Goal: Task Accomplishment & Management: Use online tool/utility

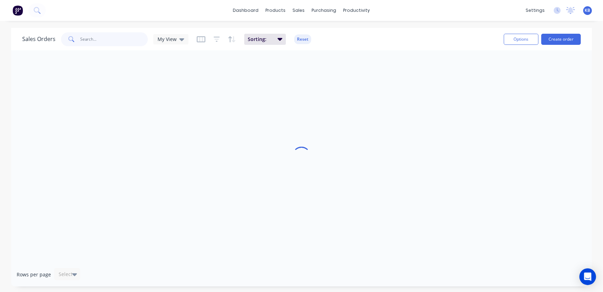
click at [112, 45] on input "text" at bounding box center [115, 39] width 68 height 14
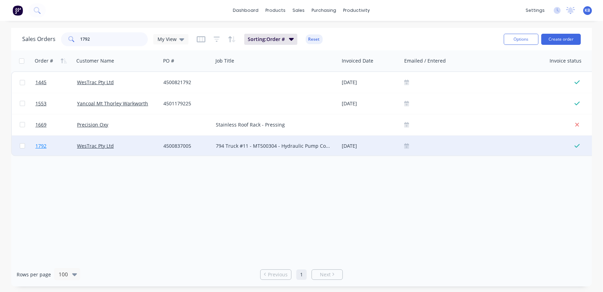
type input "1792"
click at [40, 146] on span "1792" at bounding box center [40, 145] width 11 height 7
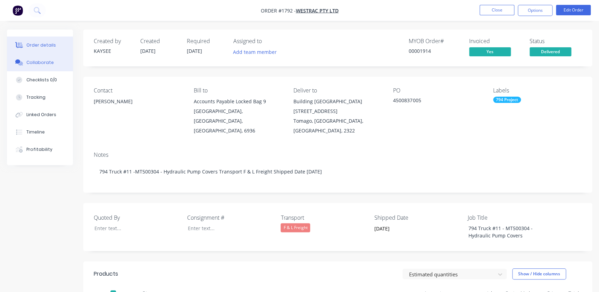
click at [34, 63] on div "Collaborate" at bounding box center [39, 62] width 27 height 6
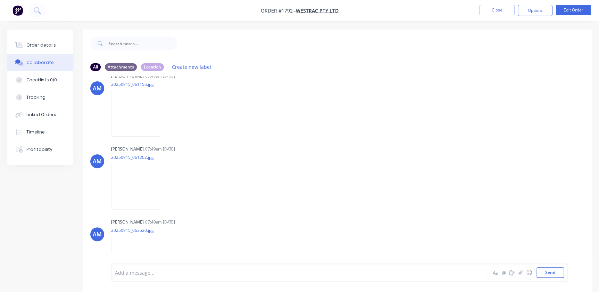
scroll to position [145, 0]
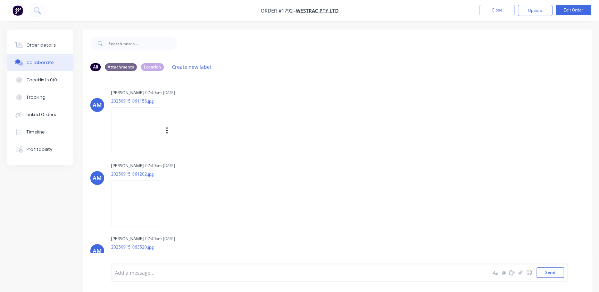
click at [135, 129] on img at bounding box center [136, 129] width 50 height 45
click at [132, 194] on img at bounding box center [136, 202] width 50 height 45
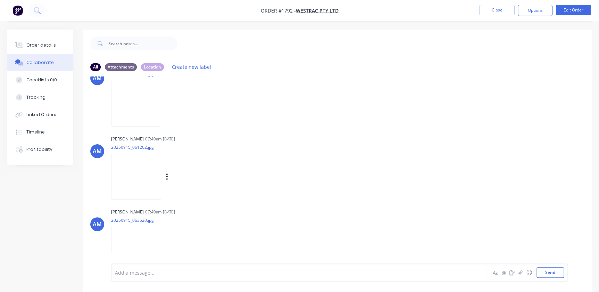
scroll to position [240, 0]
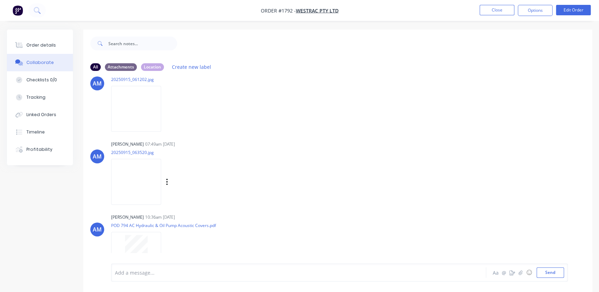
click at [137, 187] on img at bounding box center [136, 181] width 50 height 45
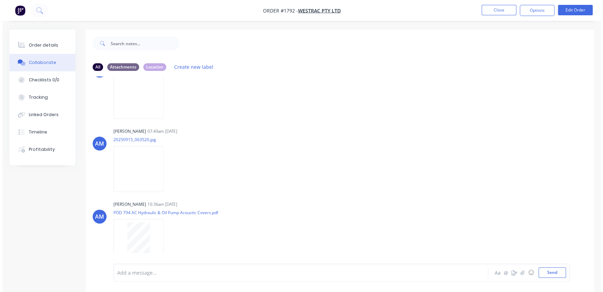
scroll to position [257, 0]
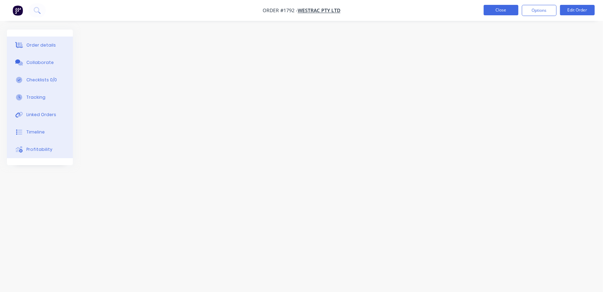
click at [488, 14] on button "Close" at bounding box center [501, 10] width 35 height 10
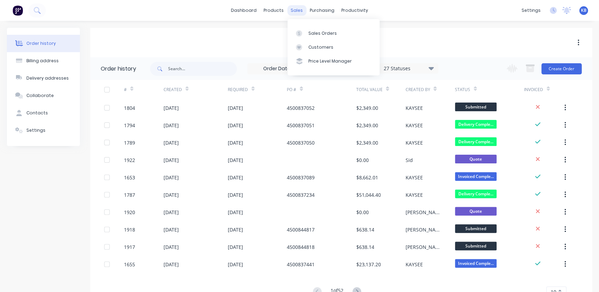
click at [294, 11] on div "sales" at bounding box center [296, 10] width 19 height 10
click at [304, 38] on link "Sales Orders" at bounding box center [333, 33] width 92 height 14
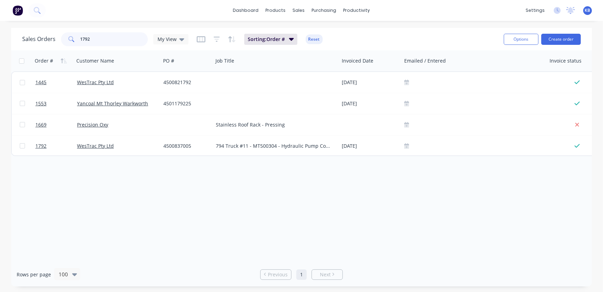
drag, startPoint x: 118, startPoint y: 42, endPoint x: 80, endPoint y: 41, distance: 38.6
click at [83, 41] on input "1792" at bounding box center [115, 39] width 68 height 14
type input "1"
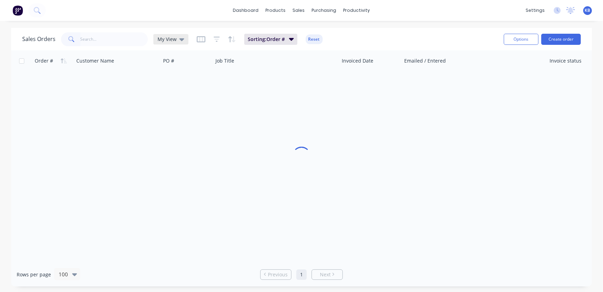
click at [157, 44] on div "My View" at bounding box center [170, 39] width 35 height 10
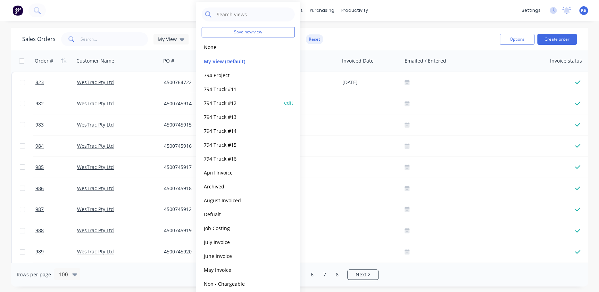
click at [224, 103] on button "794 Truck #12" at bounding box center [241, 103] width 79 height 8
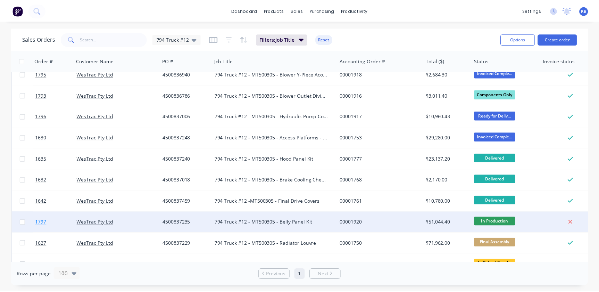
scroll to position [89, 0]
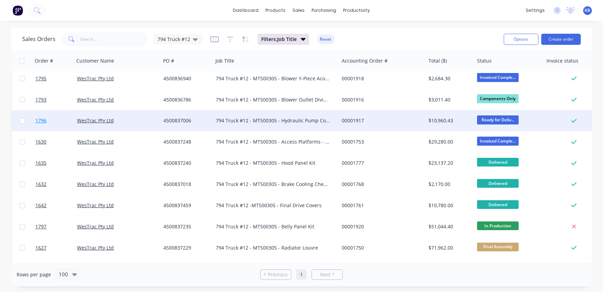
click at [45, 121] on span "1796" at bounding box center [40, 120] width 11 height 7
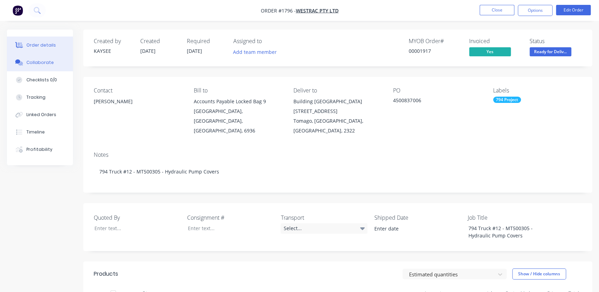
click at [46, 67] on button "Collaborate" at bounding box center [40, 62] width 66 height 17
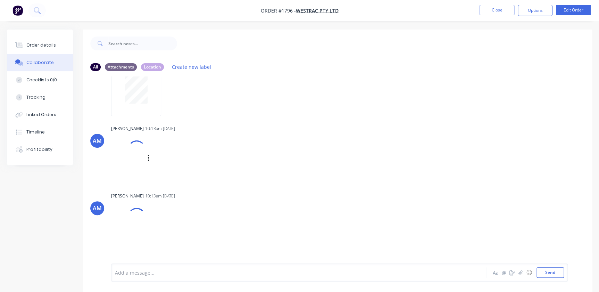
scroll to position [94, 0]
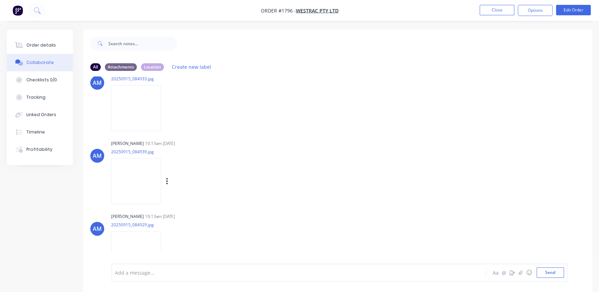
click at [129, 170] on img at bounding box center [136, 180] width 50 height 45
click at [132, 102] on img at bounding box center [136, 107] width 50 height 45
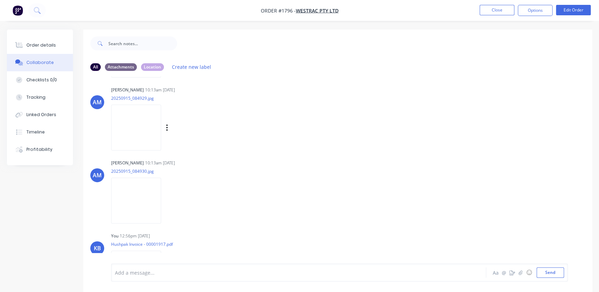
click at [133, 129] on img at bounding box center [136, 126] width 50 height 45
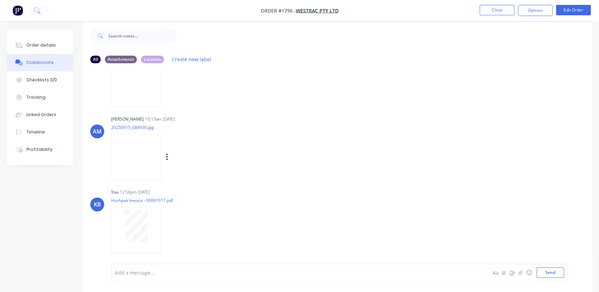
scroll to position [10, 0]
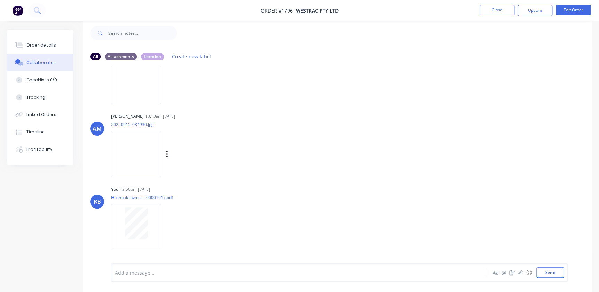
click at [134, 164] on img at bounding box center [136, 153] width 50 height 45
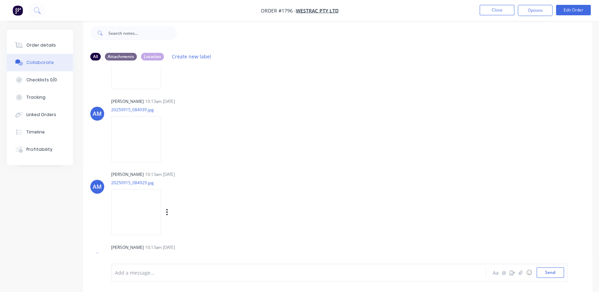
click at [136, 213] on img at bounding box center [136, 211] width 50 height 45
click at [128, 134] on img at bounding box center [136, 138] width 50 height 45
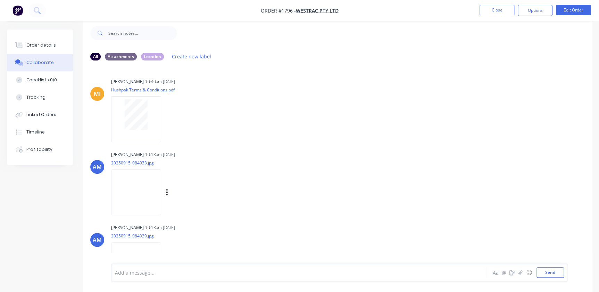
scroll to position [0, 0]
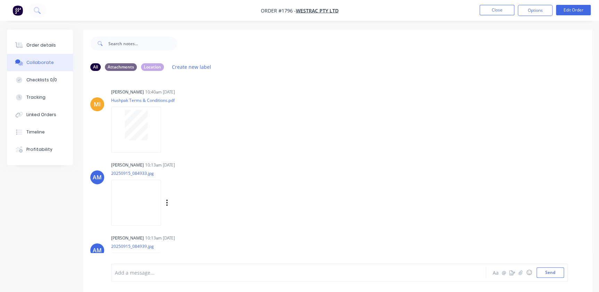
click at [144, 207] on img at bounding box center [136, 201] width 50 height 45
click at [46, 45] on div "Order details" at bounding box center [41, 45] width 30 height 6
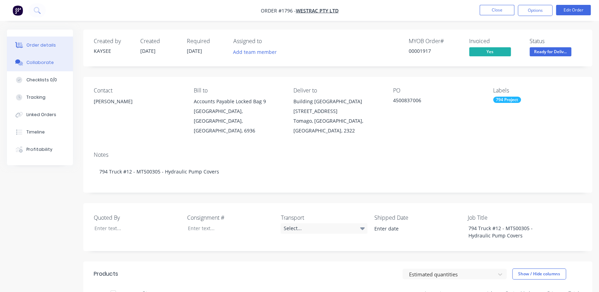
click at [31, 67] on button "Collaborate" at bounding box center [40, 62] width 66 height 17
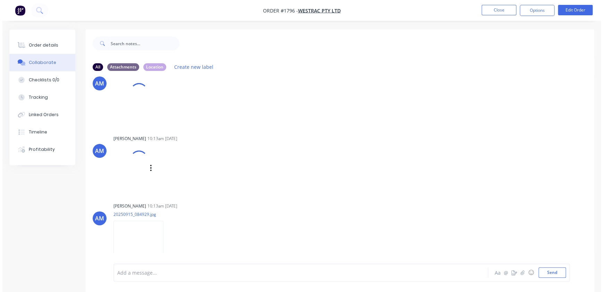
scroll to position [94, 0]
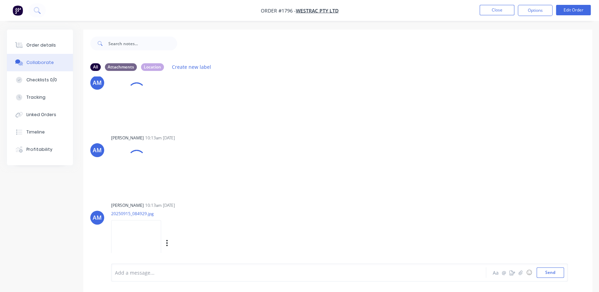
click at [139, 242] on img at bounding box center [136, 242] width 50 height 45
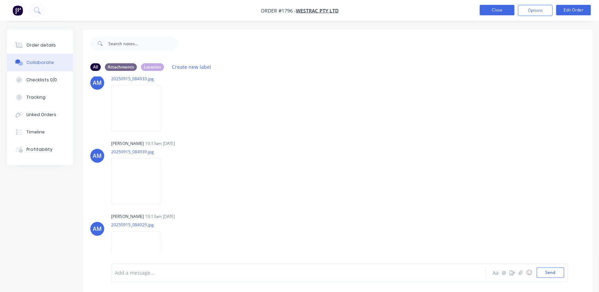
click at [484, 12] on button "Close" at bounding box center [496, 10] width 35 height 10
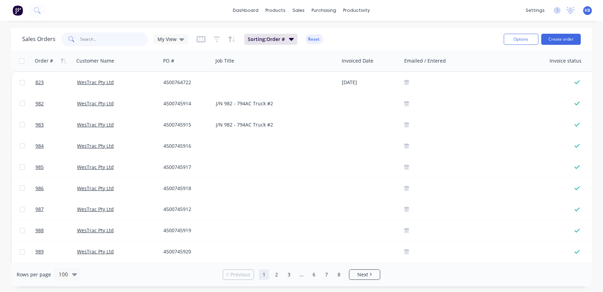
click at [118, 39] on input "text" at bounding box center [115, 39] width 68 height 14
click at [181, 41] on icon at bounding box center [181, 39] width 5 height 8
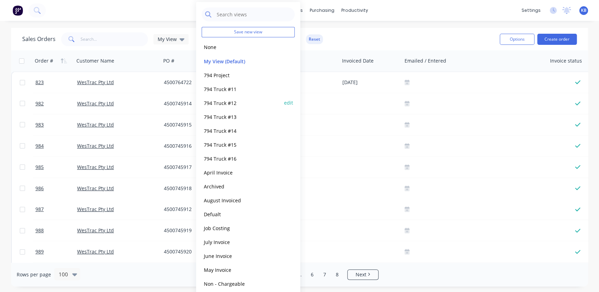
click at [223, 101] on button "794 Truck #12" at bounding box center [241, 103] width 79 height 8
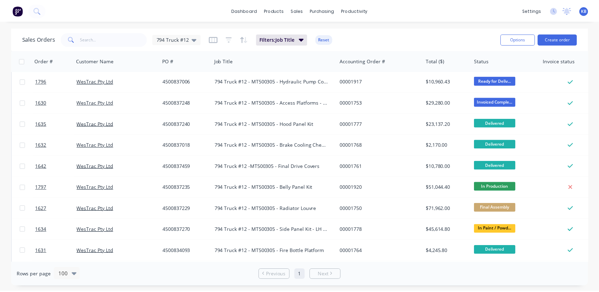
scroll to position [158, 0]
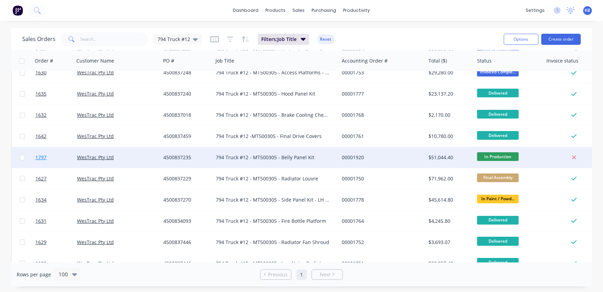
click at [42, 159] on span "1797" at bounding box center [40, 157] width 11 height 7
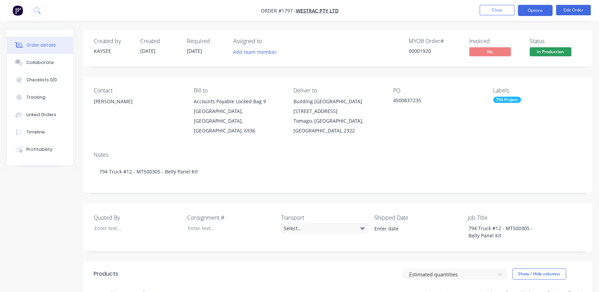
click at [531, 14] on button "Options" at bounding box center [535, 10] width 35 height 11
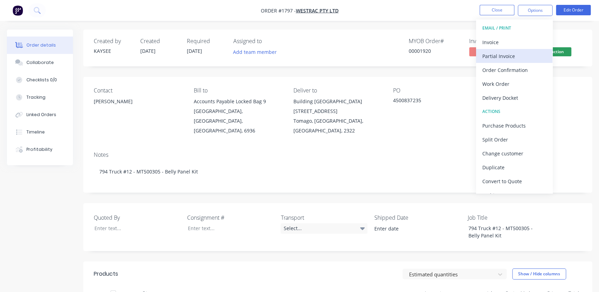
click at [511, 49] on button "Partial Invoice" at bounding box center [514, 56] width 76 height 14
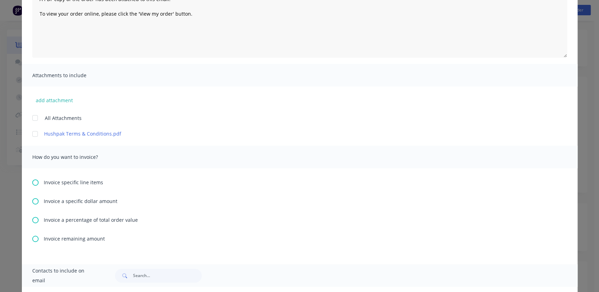
scroll to position [94, 0]
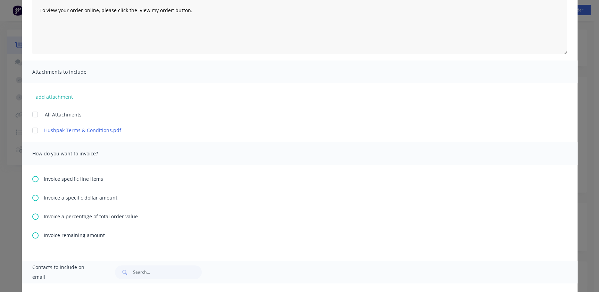
click at [26, 180] on div "Invoice specific line items Invoice a specific dollar amount Invoice a percenta…" at bounding box center [299, 213] width 555 height 96
click at [35, 179] on icon at bounding box center [35, 179] width 6 height 6
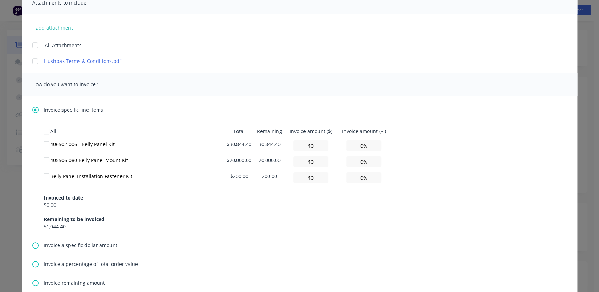
scroll to position [189, 0]
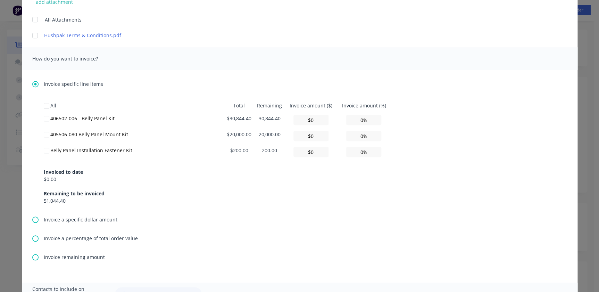
click at [33, 237] on icon at bounding box center [35, 238] width 6 height 6
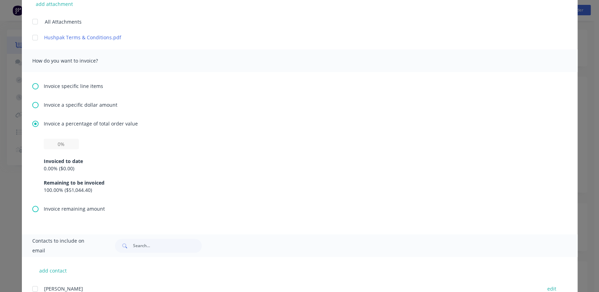
scroll to position [221, 0]
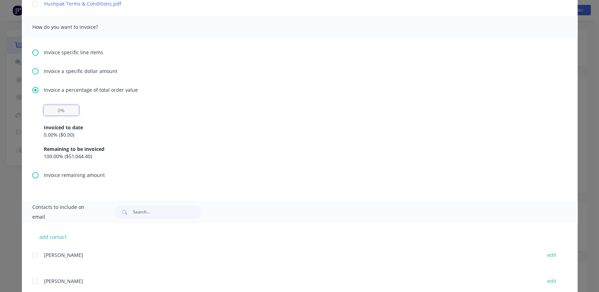
drag, startPoint x: 52, startPoint y: 112, endPoint x: 69, endPoint y: 111, distance: 17.4
click at [69, 111] on input "text" at bounding box center [61, 110] width 35 height 10
type input "25%"
click at [73, 127] on div "Invoiced to date" at bounding box center [300, 127] width 512 height 7
click at [72, 138] on div "0.00 % ( $0.00 )" at bounding box center [300, 134] width 512 height 7
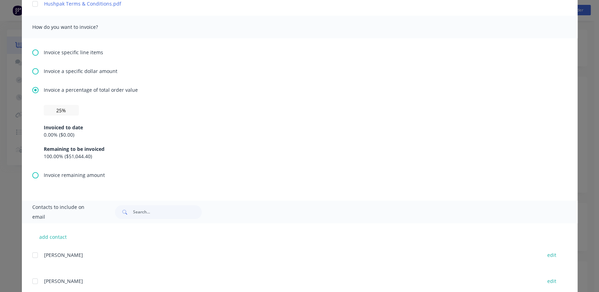
click at [83, 155] on div "100.00 % ( $51,044.40 )" at bounding box center [300, 155] width 512 height 7
drag, startPoint x: 48, startPoint y: 136, endPoint x: 59, endPoint y: 134, distance: 11.4
click at [49, 136] on div "0.00 % ( $0.00 )" at bounding box center [300, 134] width 512 height 7
click at [63, 111] on input "25%" at bounding box center [61, 110] width 35 height 10
click at [40, 131] on div "25% Invoiced to date 0.00 % ( $0.00 ) Remaining to be invoiced 100.00 % ( $51,0…" at bounding box center [299, 138] width 535 height 66
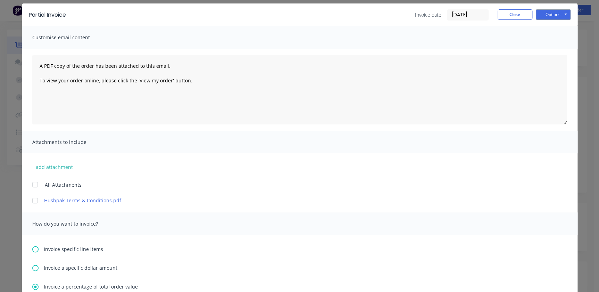
scroll to position [19, 0]
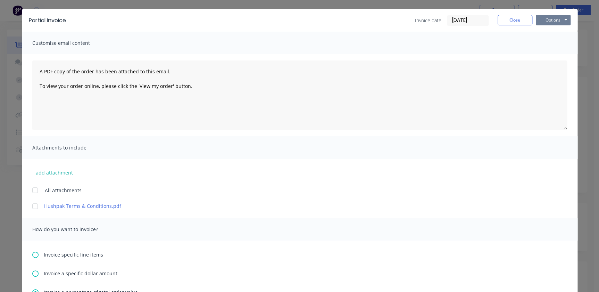
click at [545, 20] on button "Options" at bounding box center [553, 20] width 35 height 10
click at [544, 41] on button "Print" at bounding box center [558, 43] width 44 height 11
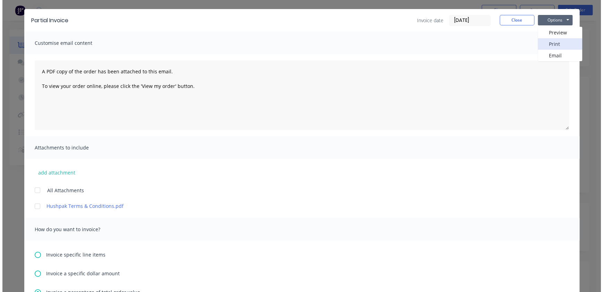
scroll to position [0, 0]
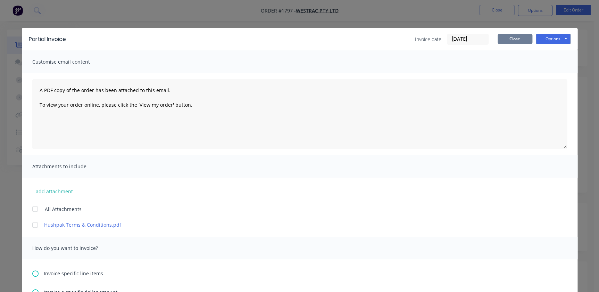
click at [497, 38] on button "Close" at bounding box center [514, 39] width 35 height 10
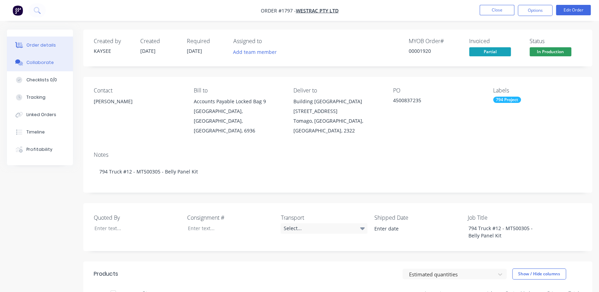
click at [39, 69] on button "Collaborate" at bounding box center [40, 62] width 66 height 17
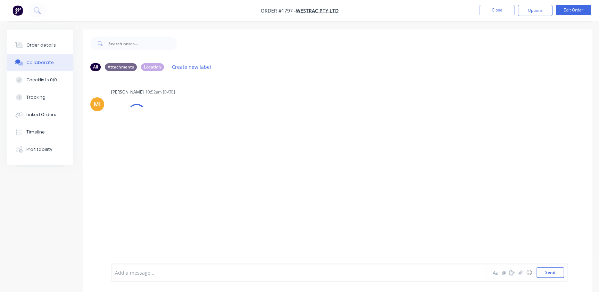
click at [518, 267] on div "Add a message... Aa @ ☺ Send" at bounding box center [339, 272] width 457 height 18
click at [521, 270] on icon "button" at bounding box center [520, 272] width 4 height 5
click at [541, 271] on button "Send" at bounding box center [549, 272] width 27 height 10
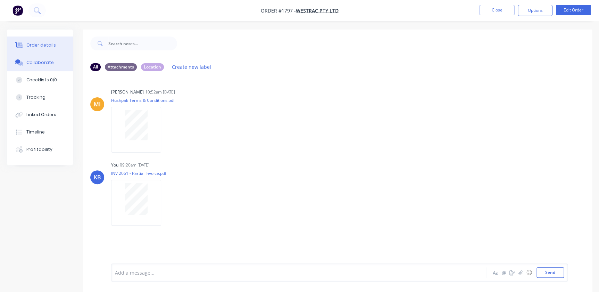
click at [33, 42] on div "Order details" at bounding box center [41, 45] width 30 height 6
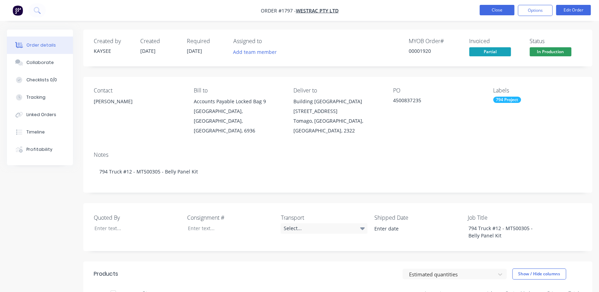
click at [490, 12] on button "Close" at bounding box center [496, 10] width 35 height 10
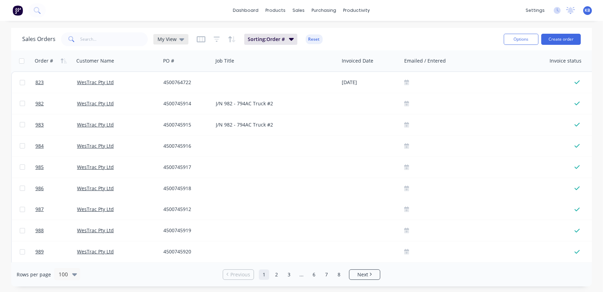
click at [183, 42] on div "My View" at bounding box center [170, 39] width 35 height 10
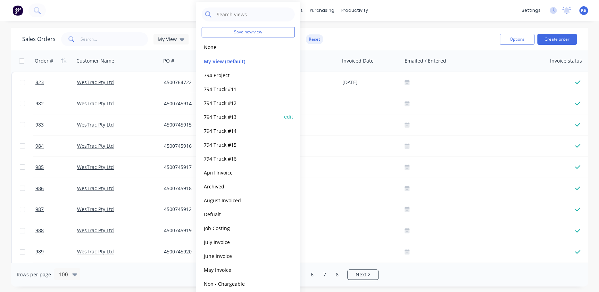
click at [228, 118] on button "794 Truck #13" at bounding box center [241, 116] width 79 height 8
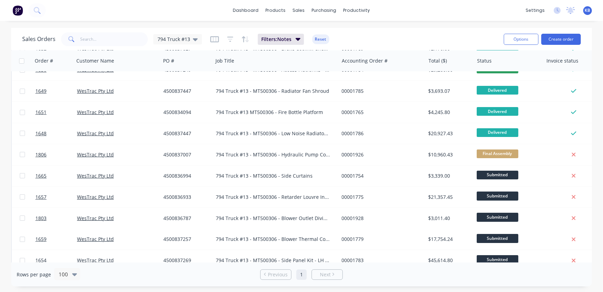
scroll to position [221, 0]
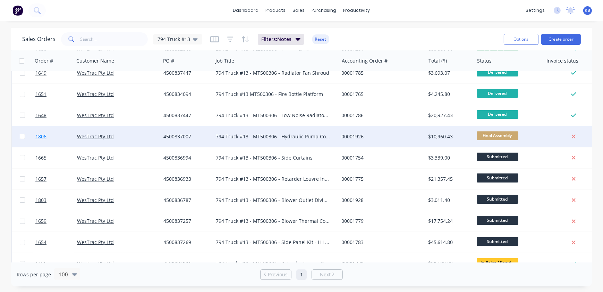
click at [41, 141] on link "1806" at bounding box center [56, 136] width 42 height 21
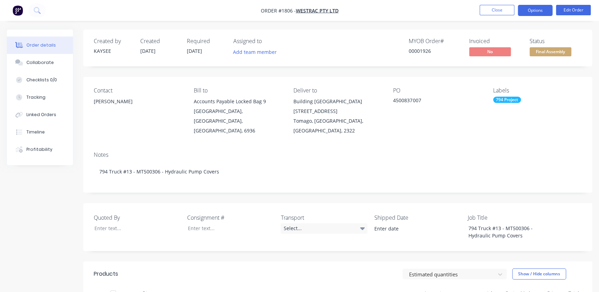
click at [536, 11] on button "Options" at bounding box center [535, 10] width 35 height 11
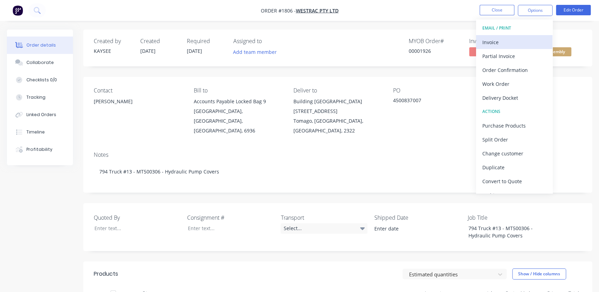
click at [511, 45] on div "Invoice" at bounding box center [514, 42] width 64 height 10
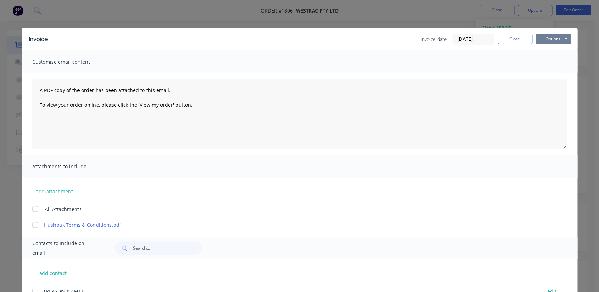
click at [541, 35] on button "Options" at bounding box center [553, 39] width 35 height 10
click at [543, 59] on button "Print" at bounding box center [558, 62] width 44 height 11
click at [510, 38] on button "Close" at bounding box center [514, 39] width 35 height 10
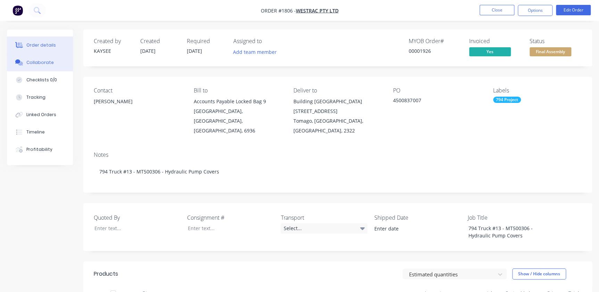
click at [37, 64] on div "Collaborate" at bounding box center [39, 62] width 27 height 6
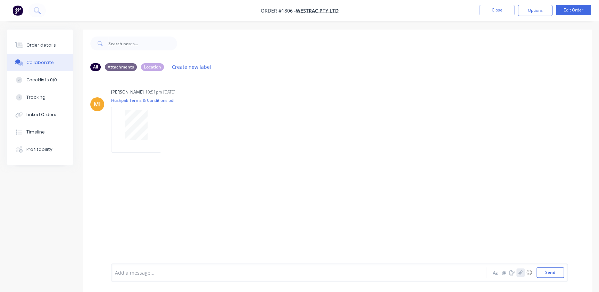
click at [518, 274] on button "button" at bounding box center [520, 272] width 8 height 8
click at [547, 276] on button "Send" at bounding box center [549, 272] width 27 height 10
drag, startPoint x: 483, startPoint y: 13, endPoint x: 244, endPoint y: 0, distance: 238.9
click at [252, 6] on nav "Order #1806 - WesTrac Pty Ltd Close Options Edit Order" at bounding box center [299, 10] width 599 height 21
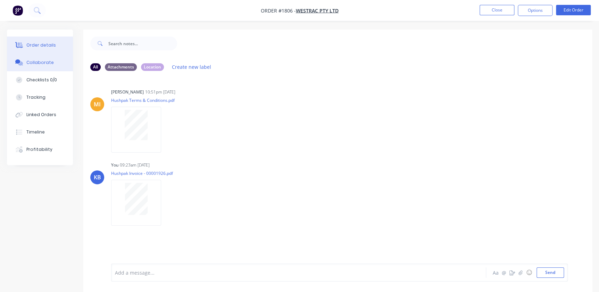
drag, startPoint x: 30, startPoint y: 46, endPoint x: 39, endPoint y: 46, distance: 9.4
click at [30, 46] on div "Order details" at bounding box center [41, 45] width 30 height 6
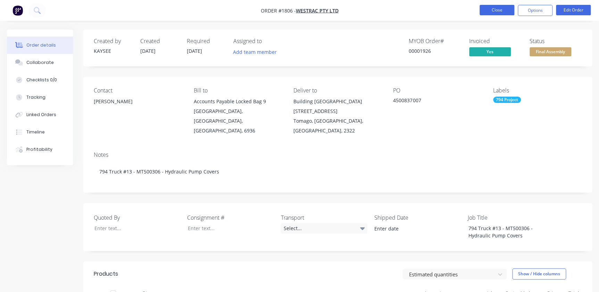
click at [498, 9] on button "Close" at bounding box center [496, 10] width 35 height 10
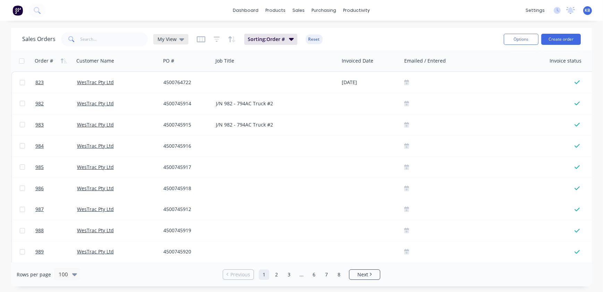
click at [184, 36] on div "My View" at bounding box center [170, 39] width 35 height 10
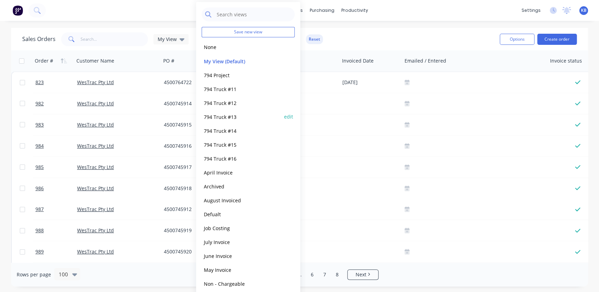
click at [219, 112] on button "794 Truck #13" at bounding box center [241, 116] width 79 height 8
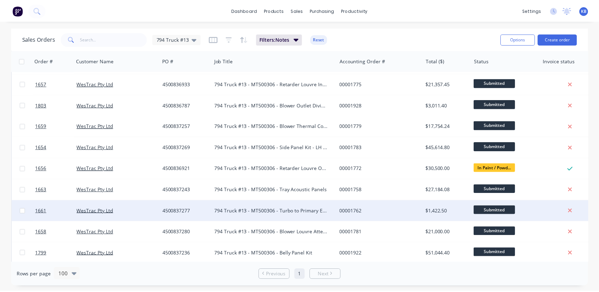
scroll to position [341, 0]
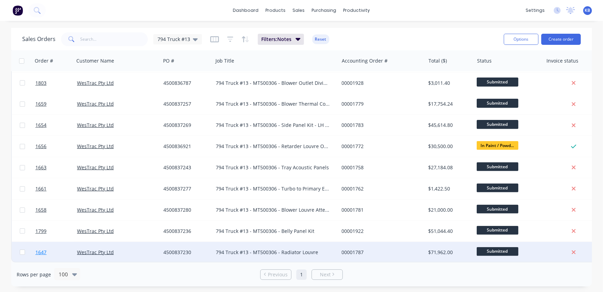
click at [49, 250] on link "1647" at bounding box center [56, 252] width 42 height 21
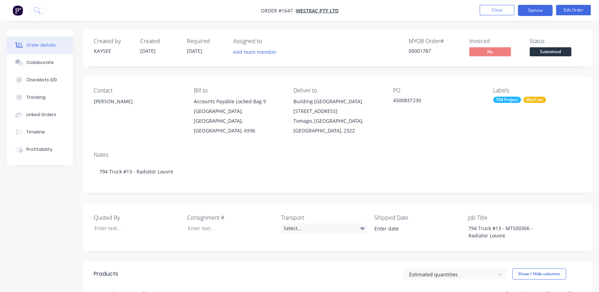
click at [542, 10] on button "Options" at bounding box center [535, 10] width 35 height 11
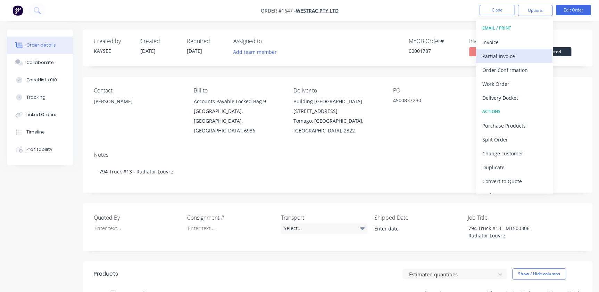
click at [509, 57] on div "Partial Invoice" at bounding box center [514, 56] width 64 height 10
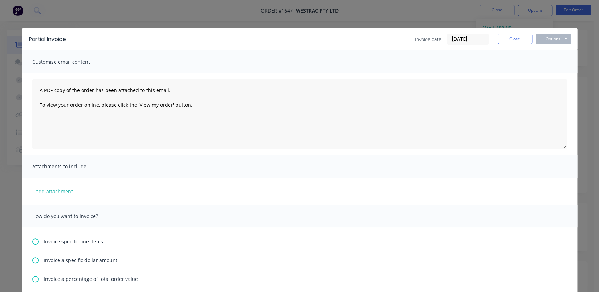
scroll to position [126, 0]
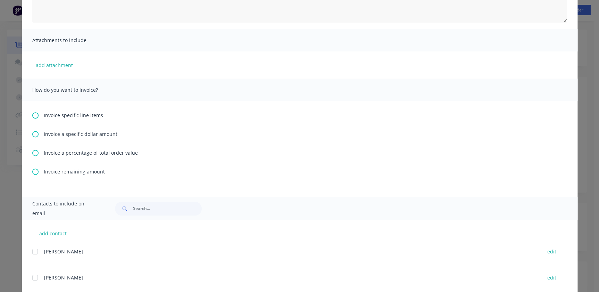
click at [34, 152] on icon at bounding box center [35, 153] width 6 height 6
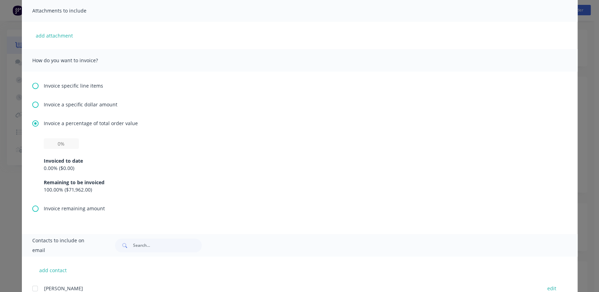
scroll to position [189, 0]
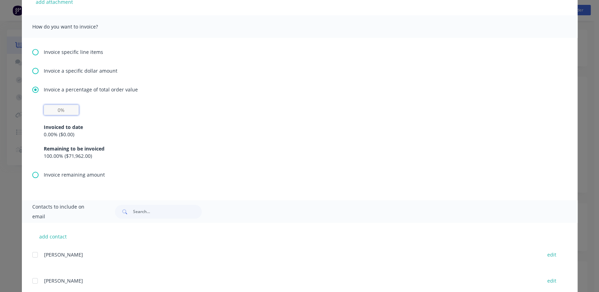
click at [56, 110] on input "text" at bounding box center [61, 109] width 35 height 10
type input "25%"
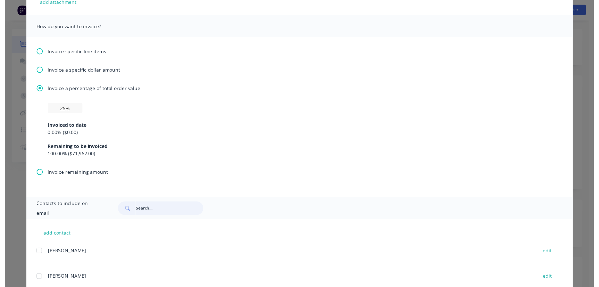
scroll to position [0, 0]
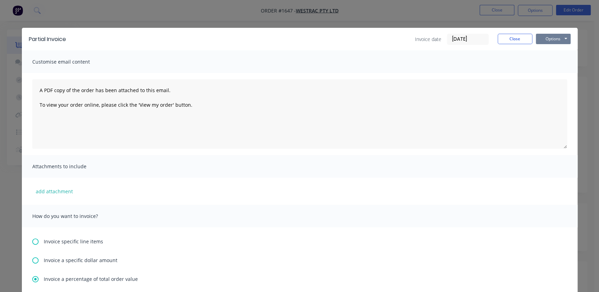
click at [543, 39] on button "Options" at bounding box center [553, 39] width 35 height 10
click at [555, 66] on button "Print" at bounding box center [558, 62] width 44 height 11
click at [391, 24] on div "Partial Invoice Invoice date [DATE] Close Options Preview Print Email Customise…" at bounding box center [299, 146] width 599 height 292
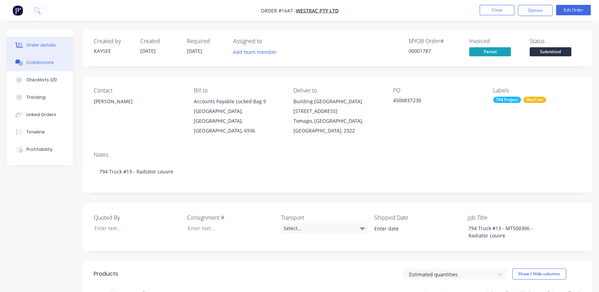
click at [37, 64] on div "Collaborate" at bounding box center [39, 62] width 27 height 6
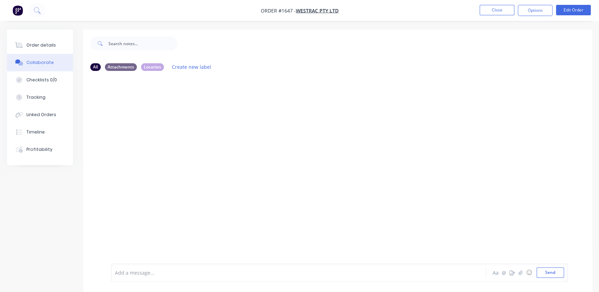
click at [520, 277] on div "Aa @ ☺ Send" at bounding box center [527, 272] width 73 height 10
click at [511, 271] on icon "button" at bounding box center [512, 272] width 6 height 5
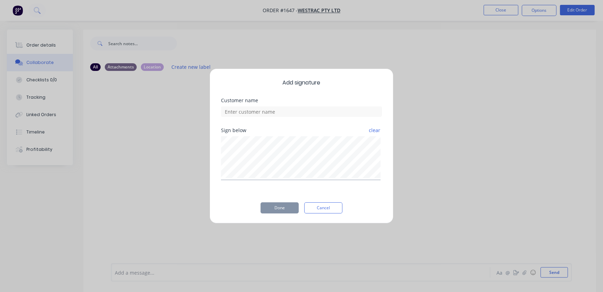
click at [310, 203] on button "Cancel" at bounding box center [323, 207] width 38 height 11
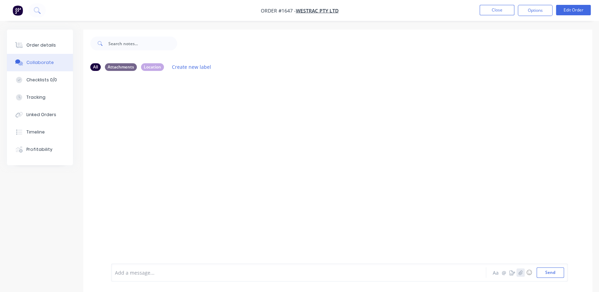
click at [518, 270] on icon "button" at bounding box center [520, 272] width 4 height 5
click at [555, 278] on div "Add a message... Aa @ ☺ Send" at bounding box center [339, 254] width 457 height 53
click at [555, 274] on button "Send" at bounding box center [549, 272] width 27 height 10
click at [484, 10] on button "Close" at bounding box center [496, 10] width 35 height 10
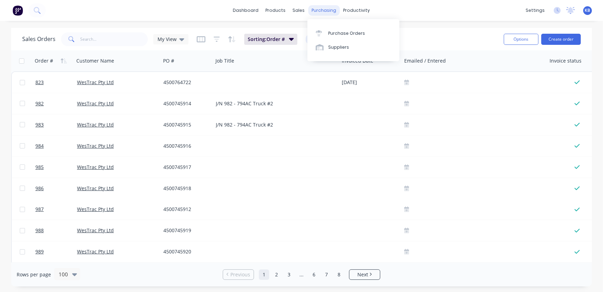
click at [327, 11] on div "purchasing" at bounding box center [325, 10] width 32 height 10
click at [301, 10] on div "sales" at bounding box center [299, 10] width 19 height 10
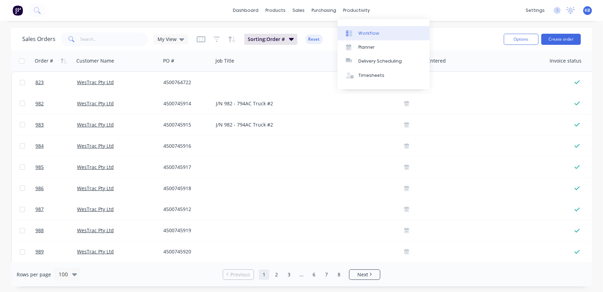
click at [361, 33] on div "Workflow" at bounding box center [369, 33] width 21 height 6
